Goal: Entertainment & Leisure: Consume media (video, audio)

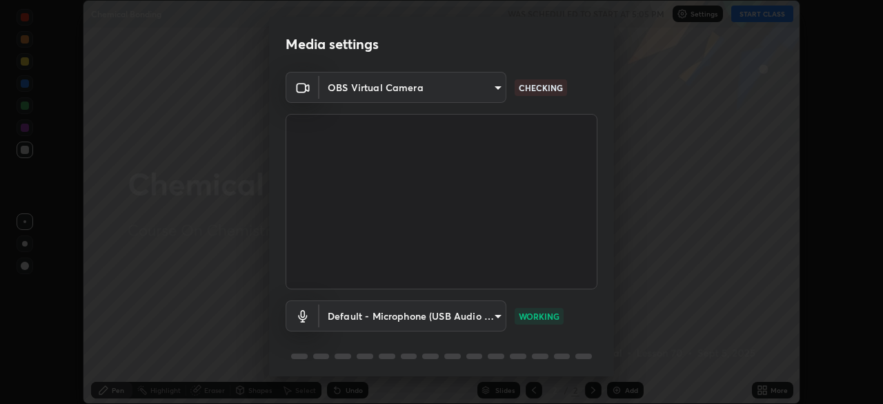
scroll to position [49, 0]
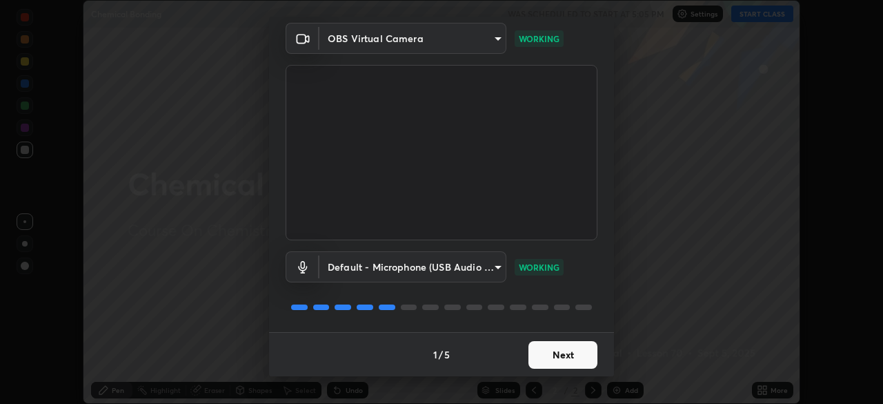
click at [564, 355] on button "Next" at bounding box center [562, 355] width 69 height 28
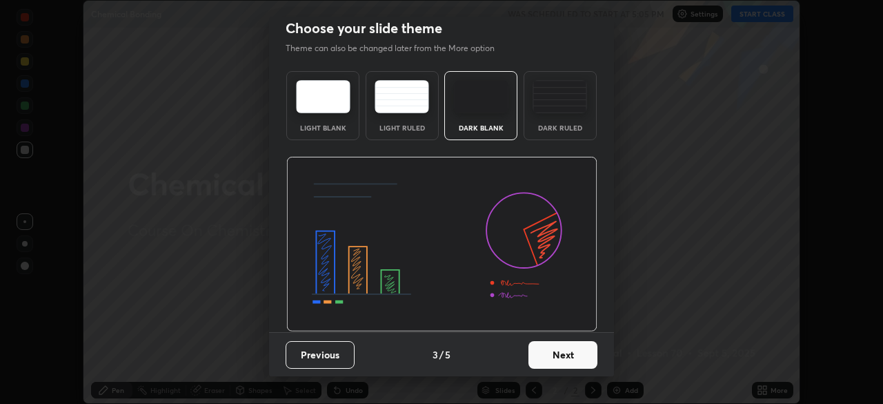
scroll to position [0, 0]
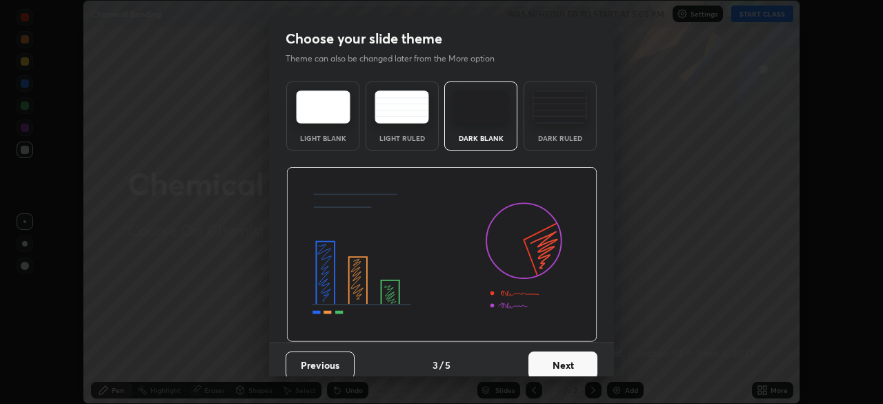
click at [566, 355] on button "Next" at bounding box center [562, 365] width 69 height 28
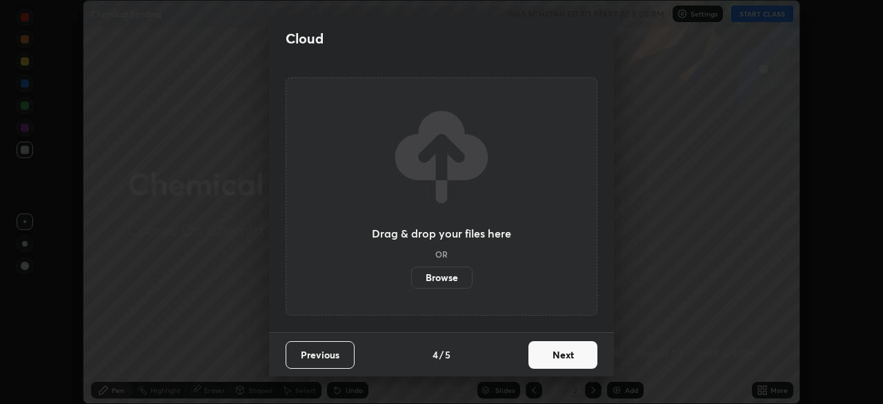
click at [569, 362] on button "Next" at bounding box center [562, 355] width 69 height 28
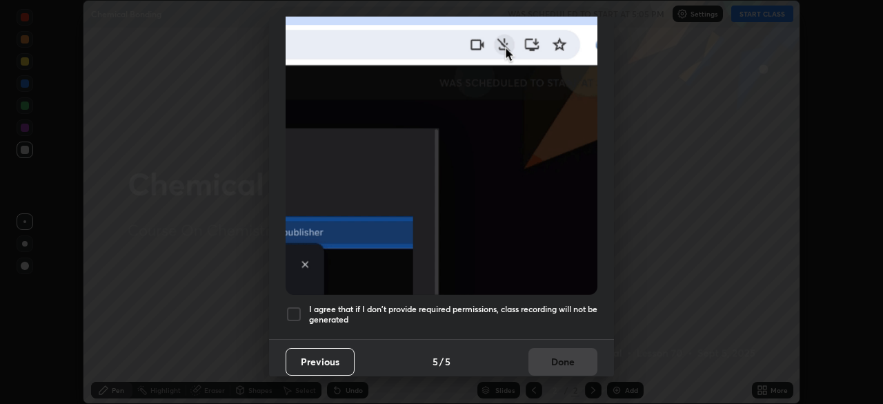
click at [513, 314] on h5 "I agree that if I don't provide required permissions, class recording will not …" at bounding box center [453, 314] width 288 height 21
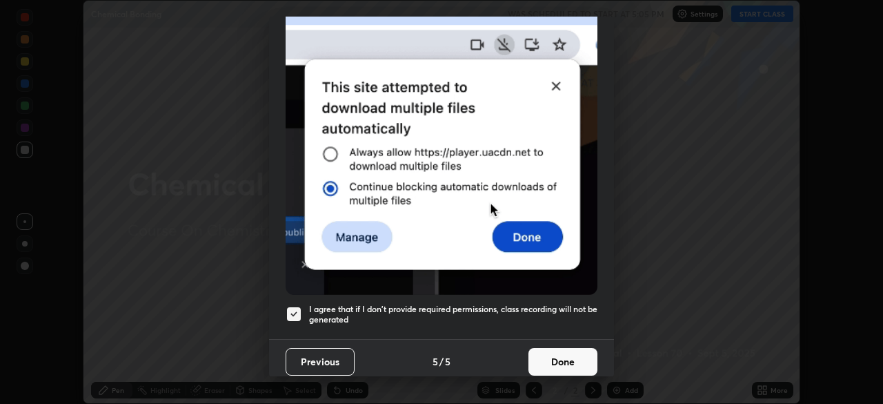
click at [551, 362] on button "Done" at bounding box center [562, 362] width 69 height 28
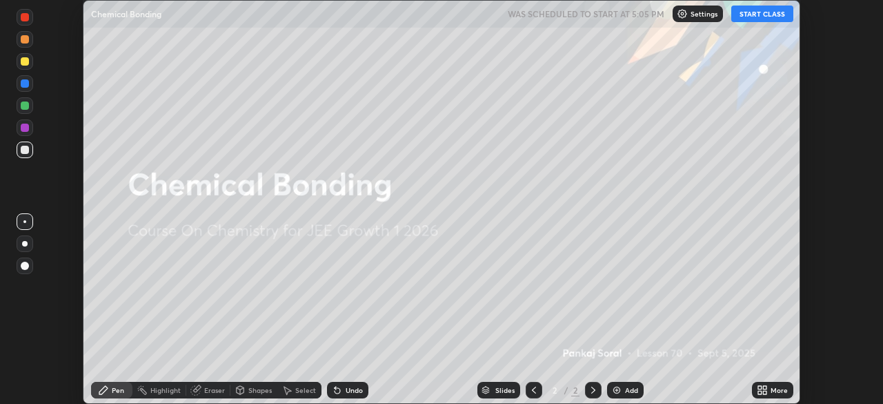
click at [759, 17] on button "START CLASS" at bounding box center [762, 14] width 62 height 17
click at [764, 14] on button "End Class" at bounding box center [766, 14] width 56 height 17
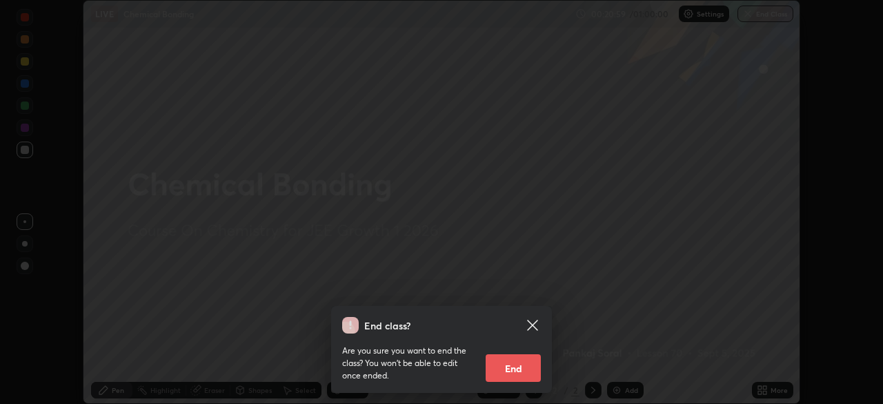
click at [525, 373] on button "End" at bounding box center [513, 368] width 55 height 28
